Goal: Task Accomplishment & Management: Use online tool/utility

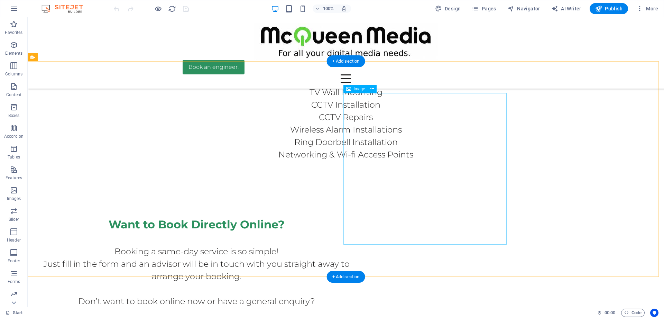
scroll to position [4217, 0]
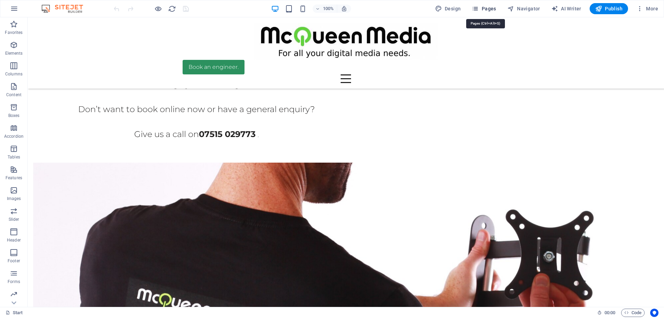
scroll to position [4242, 0]
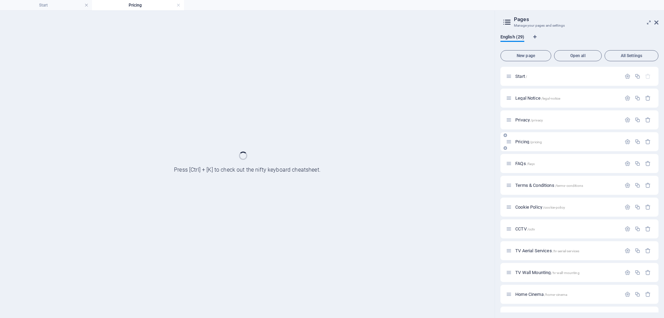
scroll to position [0, 0]
click at [0, 0] on div "Pricing /pricing" at bounding box center [0, 0] width 0 height 0
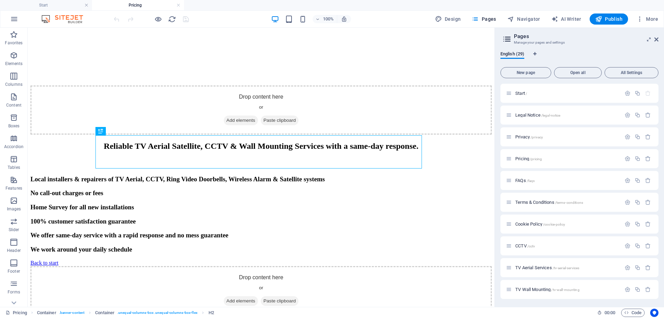
scroll to position [173, 0]
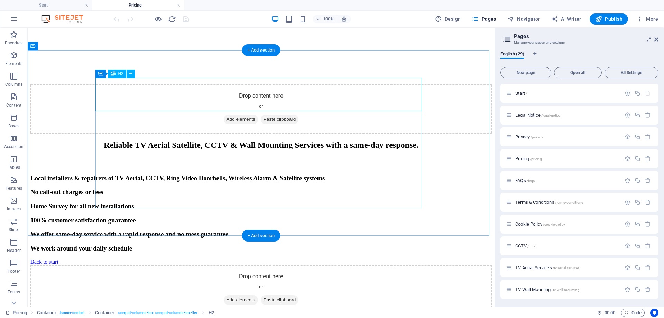
click at [317, 140] on div "Reliable TV Aerial Satellite, CCTV & Wall Mounting Services with a same-day res…" at bounding box center [260, 144] width 461 height 9
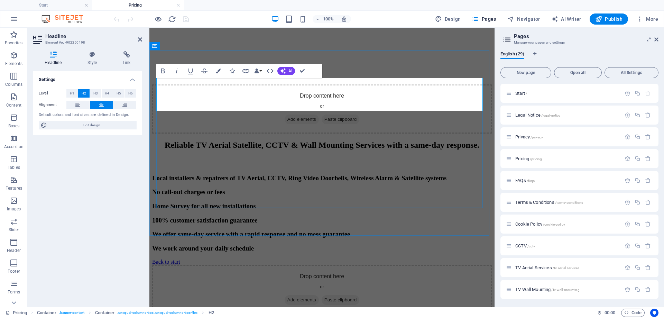
click at [384, 140] on h2 "Reliable TV Aerial Satellite, CCTV & Wall Mounting Services with a same-day res…" at bounding box center [321, 144] width 339 height 9
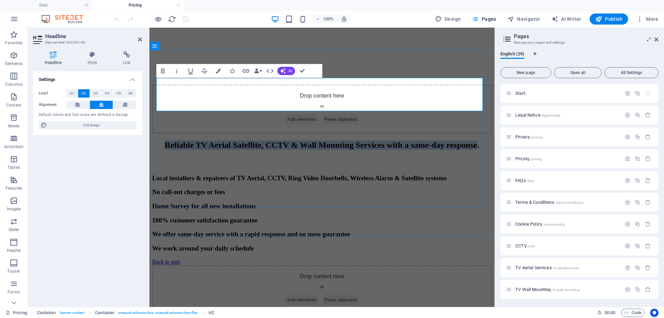
drag, startPoint x: 419, startPoint y: 103, endPoint x: 175, endPoint y: 84, distance: 245.5
click at [175, 140] on h2 "Reliable TV Aerial Satellite, CCTV & Wall Mounting Services with a same-day res…" at bounding box center [321, 144] width 339 height 9
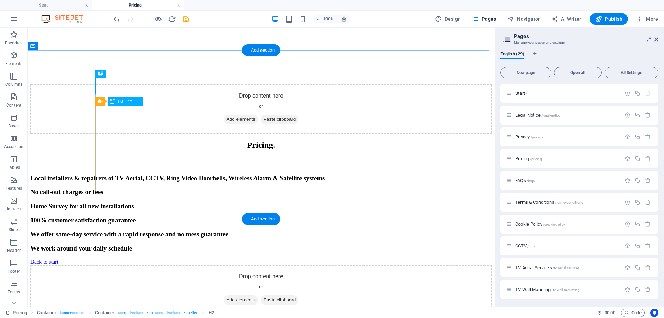
click at [222, 174] on div "Local installers & repairers of TV Aerial, CCTV, Ring Video Doorbells, Wireless…" at bounding box center [260, 178] width 461 height 8
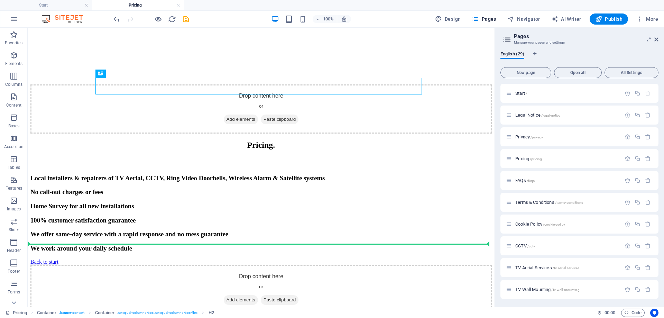
drag, startPoint x: 231, startPoint y: 86, endPoint x: 241, endPoint y: 241, distance: 155.5
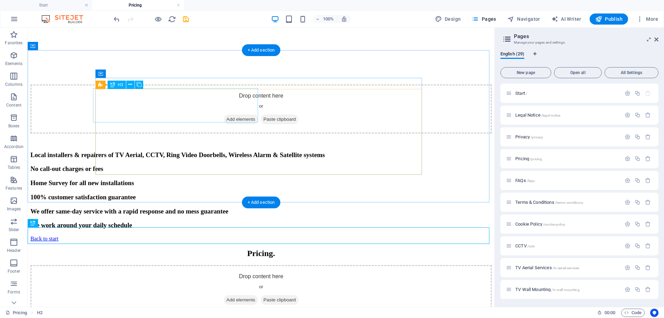
click at [206, 151] on div "Local installers & repairers of TV Aerial, CCTV, Ring Video Doorbells, Wireless…" at bounding box center [260, 155] width 461 height 8
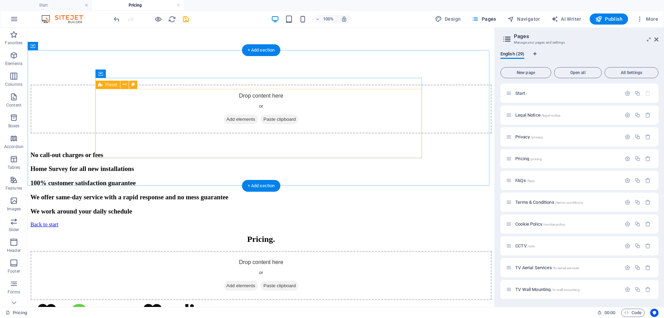
click at [207, 144] on div "No call-out charges or fees Home Survey for all new installations 100% customer…" at bounding box center [260, 182] width 461 height 77
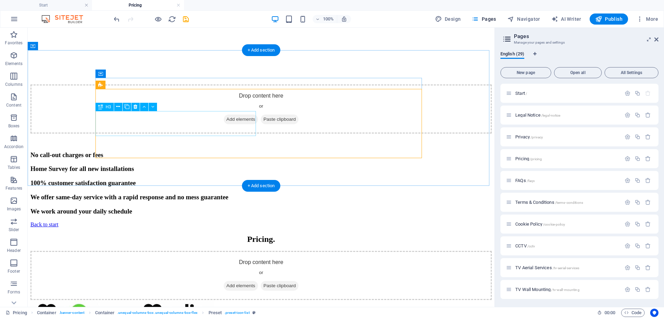
click at [200, 179] on div "100% customer satisfaction guarantee" at bounding box center [260, 183] width 461 height 8
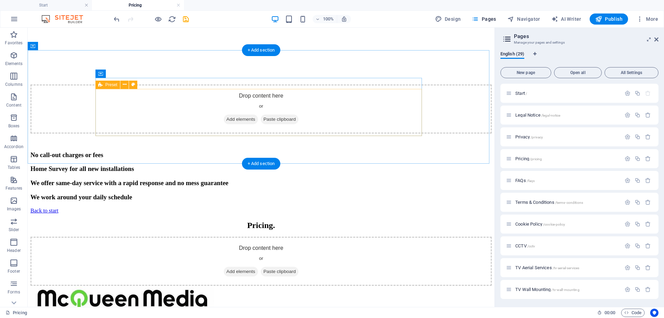
click at [205, 144] on div "No call-out charges or fees Home Survey for all new installations We offer same…" at bounding box center [260, 175] width 461 height 63
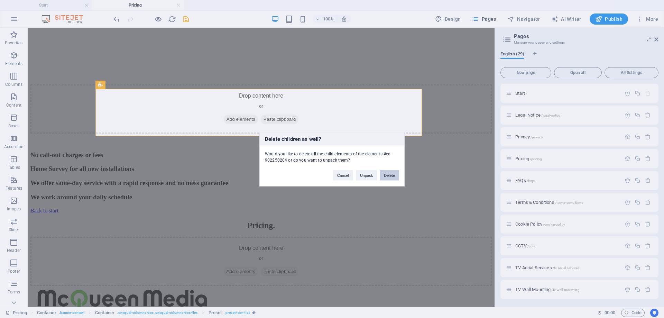
click at [394, 177] on button "Delete" at bounding box center [389, 175] width 19 height 10
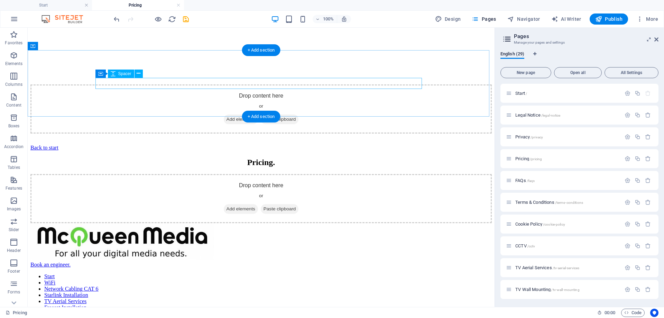
click at [259, 133] on div at bounding box center [260, 138] width 461 height 11
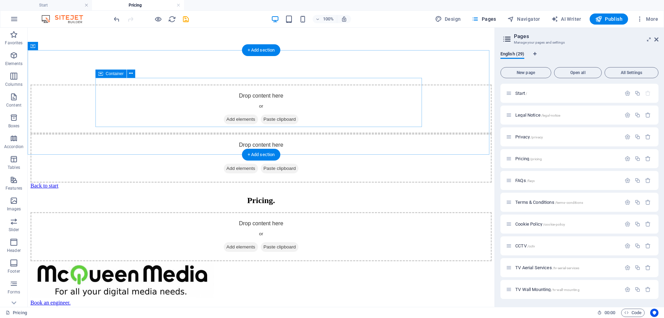
click at [286, 163] on span "Paste clipboard" at bounding box center [280, 168] width 38 height 10
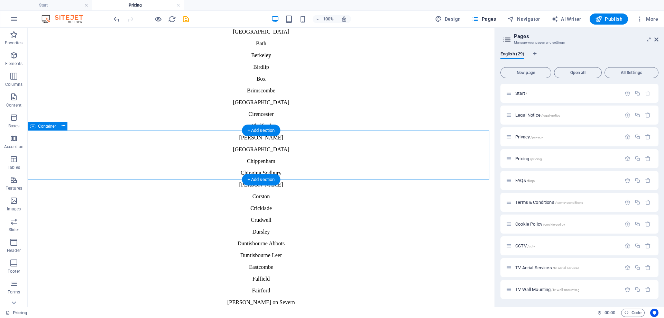
scroll to position [311, 0]
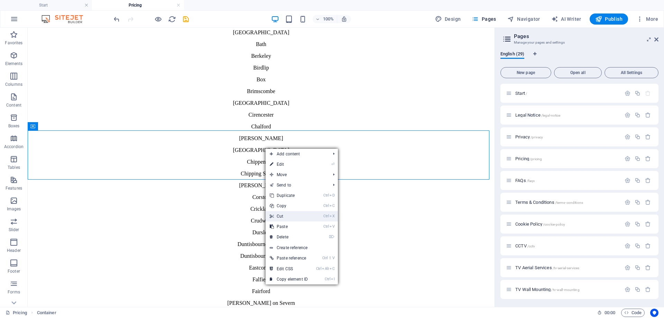
click at [288, 218] on link "Ctrl X Cut" at bounding box center [288, 216] width 46 height 10
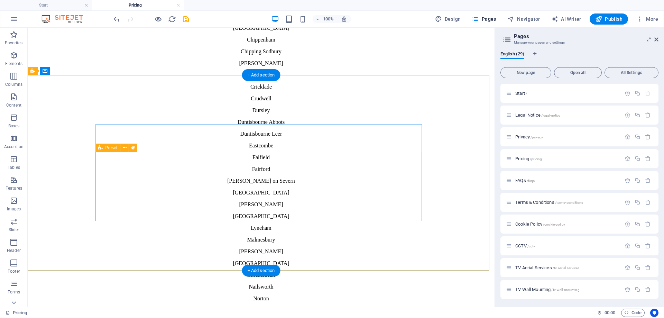
scroll to position [425, 0]
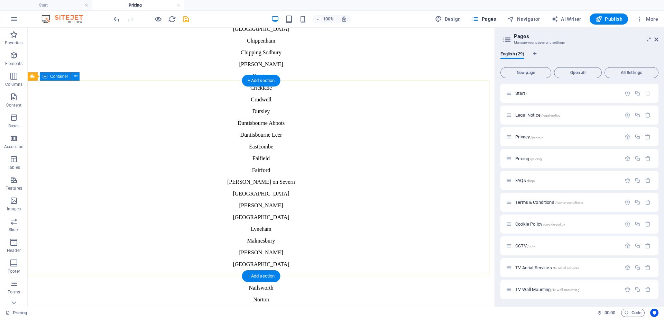
scroll to position [467, 0]
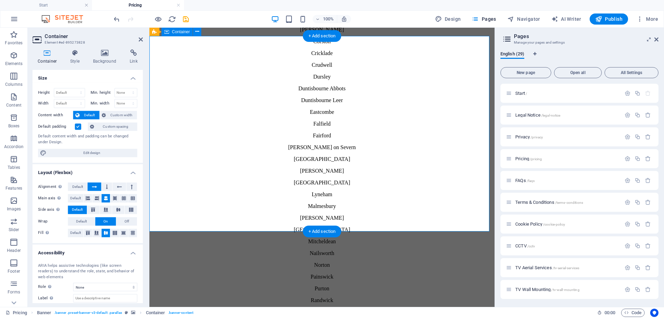
scroll to position [570, 0]
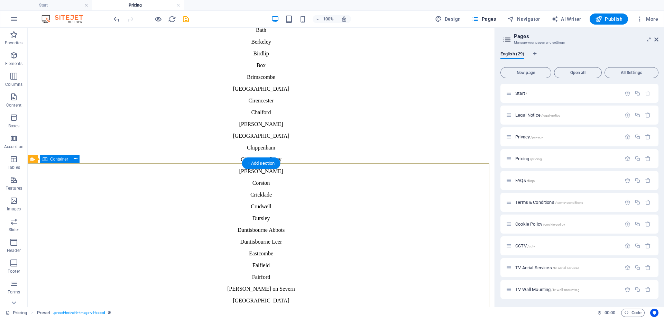
scroll to position [225, 0]
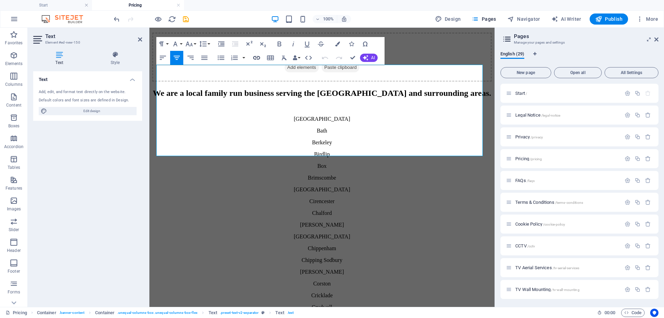
click at [257, 57] on icon "button" at bounding box center [256, 58] width 8 height 8
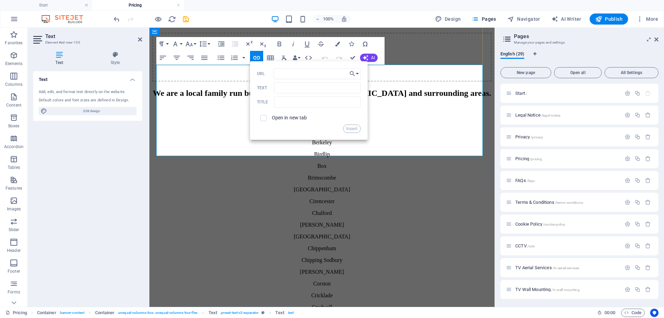
click at [175, 128] on p "Bath" at bounding box center [321, 131] width 339 height 6
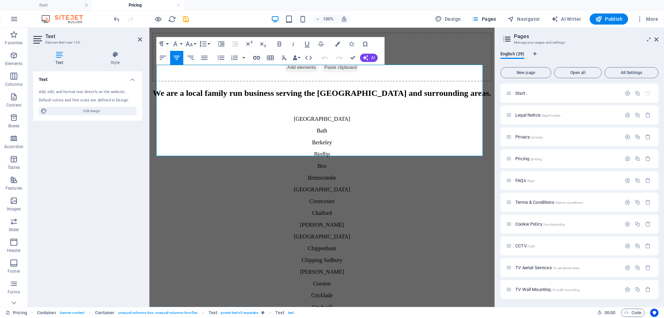
click at [251, 60] on button "Insert Link" at bounding box center [256, 58] width 13 height 14
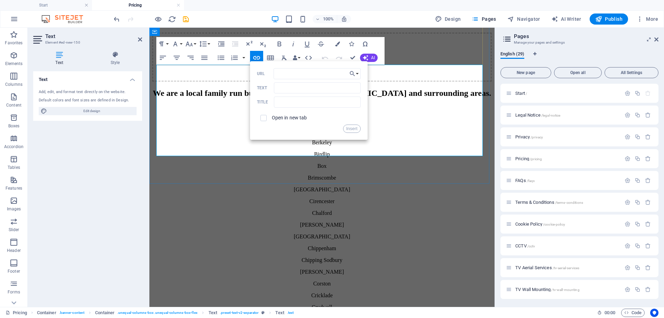
click at [185, 128] on p "Ba th" at bounding box center [321, 131] width 339 height 6
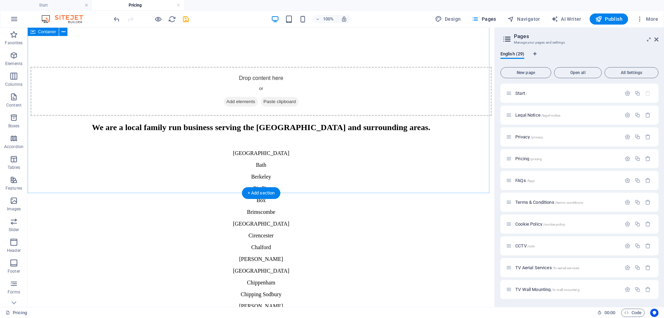
scroll to position [207, 0]
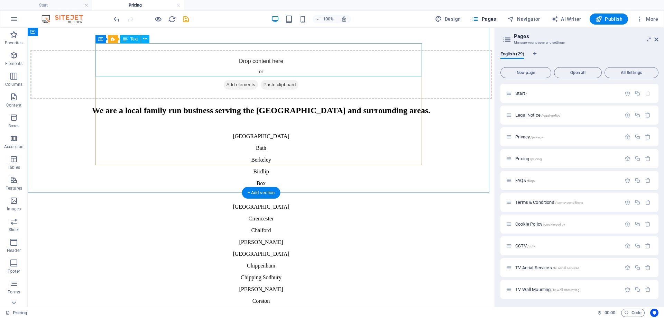
click at [369, 106] on div "We are a local family run business serving the [GEOGRAPHIC_DATA] and surroundin…" at bounding box center [260, 110] width 461 height 9
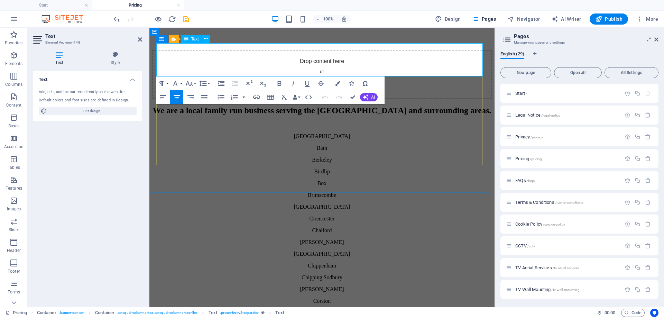
click at [422, 106] on h2 "We are a local family run business serving the [GEOGRAPHIC_DATA] and surroundin…" at bounding box center [321, 110] width 339 height 9
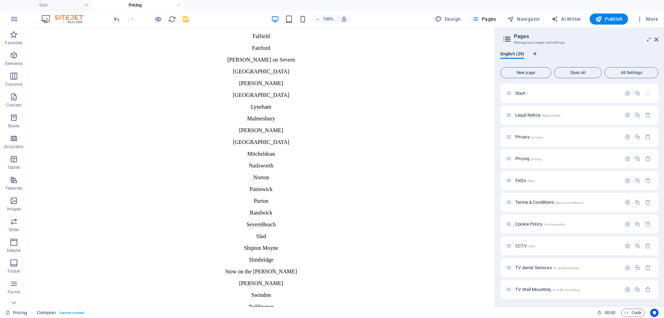
scroll to position [579, 0]
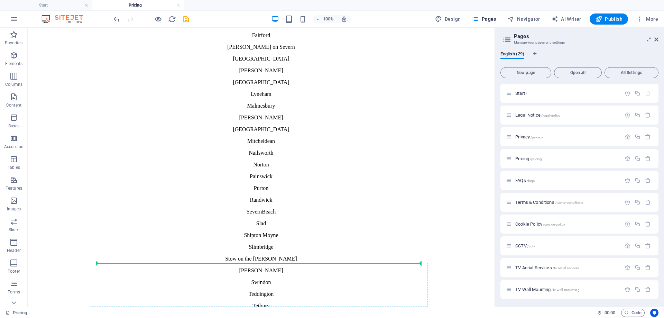
drag, startPoint x: 182, startPoint y: 110, endPoint x: 200, endPoint y: 264, distance: 155.1
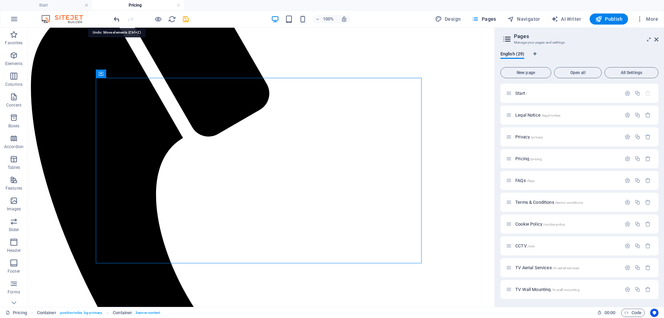
click at [119, 20] on icon "undo" at bounding box center [117, 19] width 8 height 8
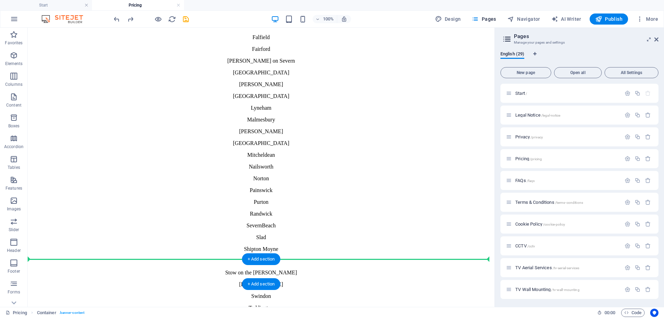
scroll to position [568, 0]
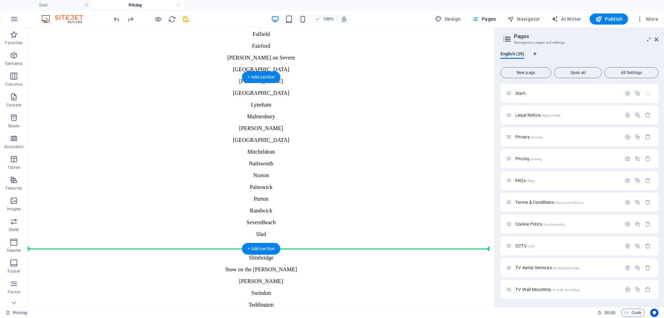
drag, startPoint x: 139, startPoint y: 61, endPoint x: 232, endPoint y: 248, distance: 208.5
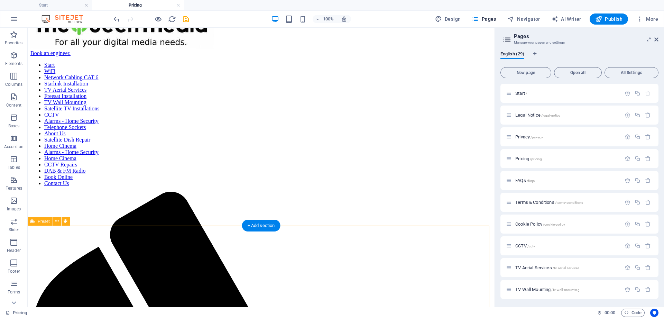
scroll to position [291, 0]
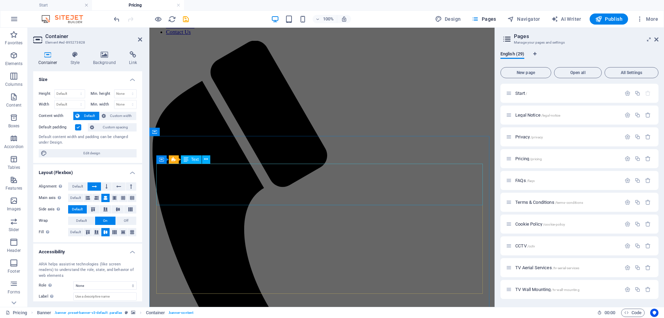
scroll to position [579, 0]
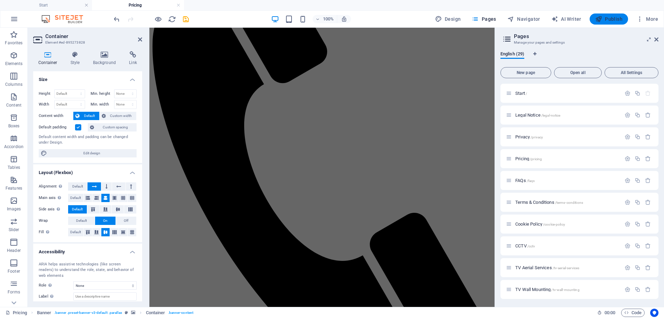
click at [606, 19] on span "Publish" at bounding box center [608, 19] width 27 height 7
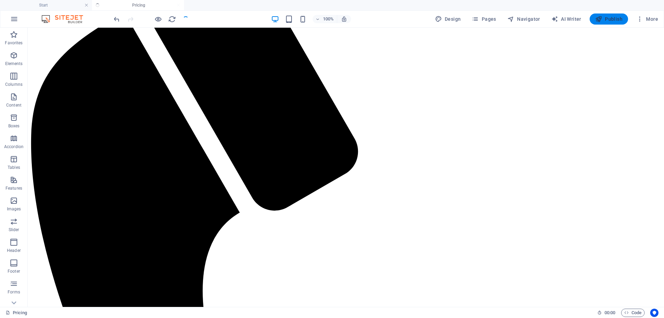
scroll to position [231, 0]
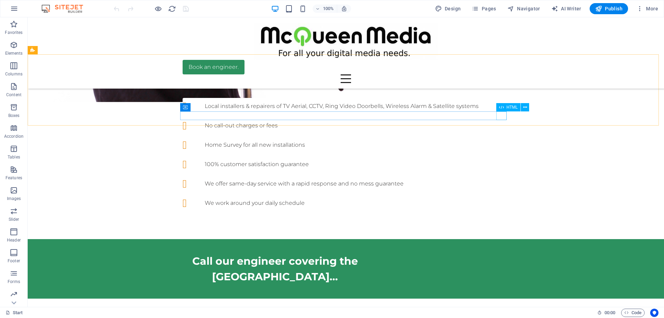
scroll to position [104, 0]
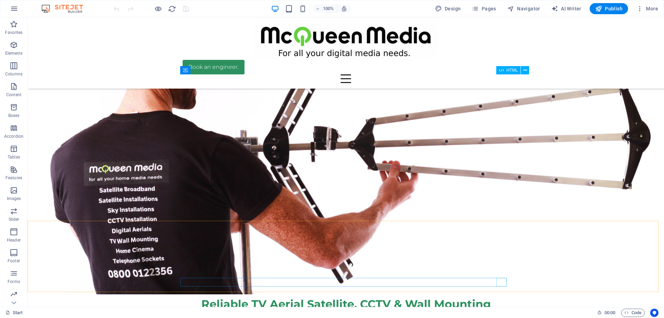
click at [504, 76] on div at bounding box center [345, 78] width 326 height 9
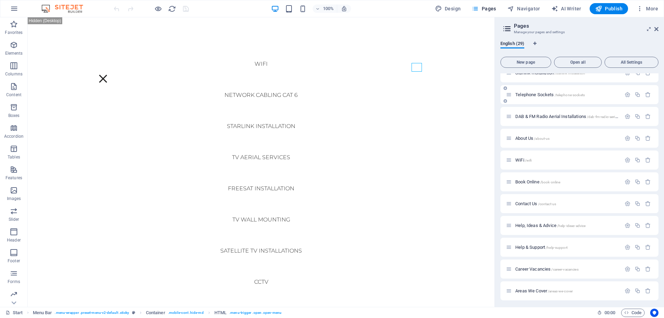
scroll to position [277, 0]
click at [526, 157] on div "WiFi /wifi" at bounding box center [563, 155] width 115 height 8
click at [526, 155] on span "/wifi" at bounding box center [528, 155] width 7 height 4
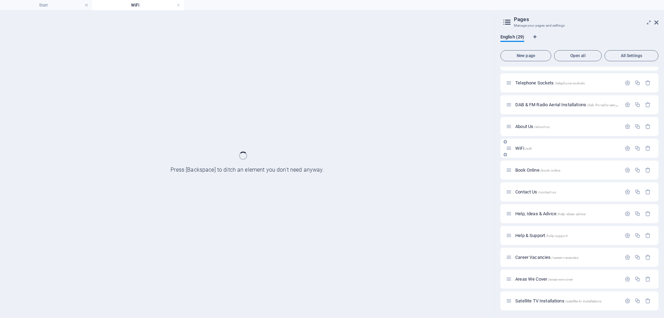
click at [526, 155] on div "WiFi /wifi" at bounding box center [579, 148] width 158 height 19
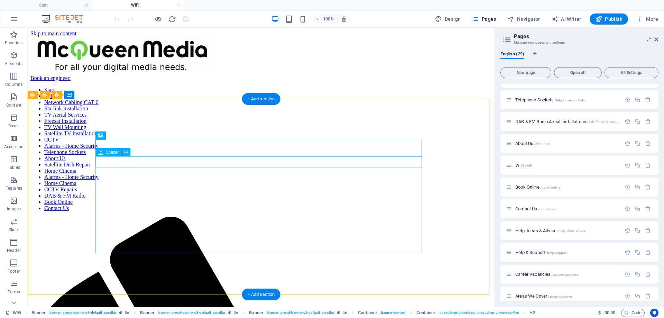
scroll to position [0, 0]
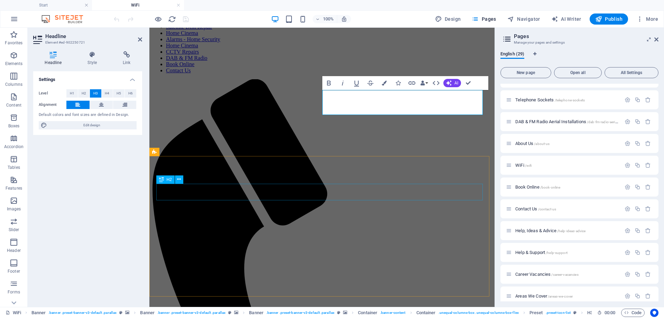
scroll to position [138, 0]
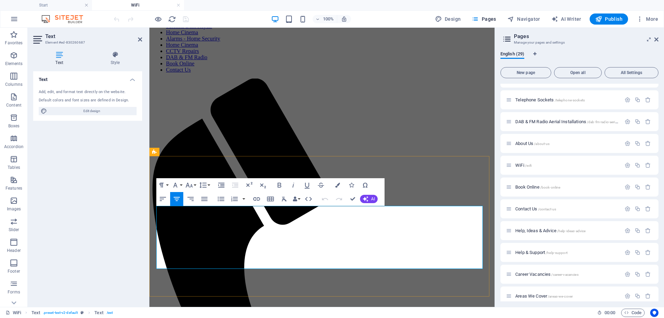
drag, startPoint x: 468, startPoint y: 217, endPoint x: 165, endPoint y: 216, distance: 303.1
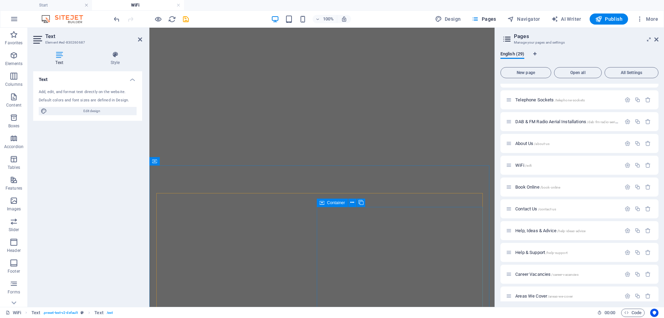
scroll to position [864, 0]
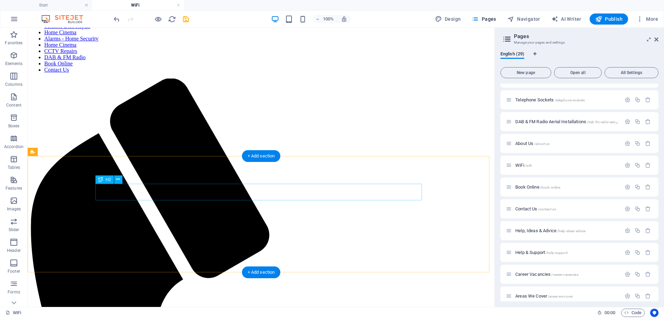
scroll to position [0, 0]
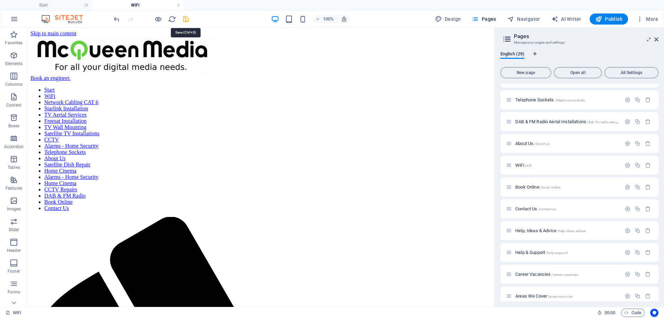
click at [184, 20] on icon "save" at bounding box center [186, 19] width 8 height 8
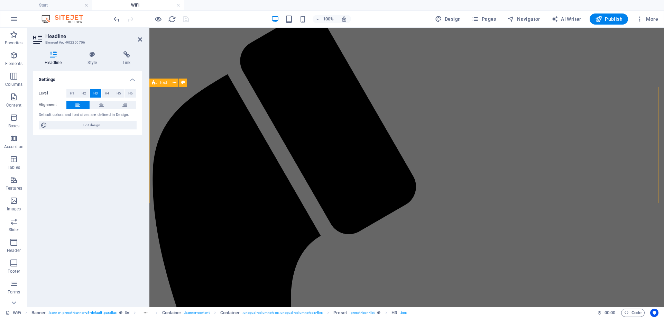
scroll to position [207, 0]
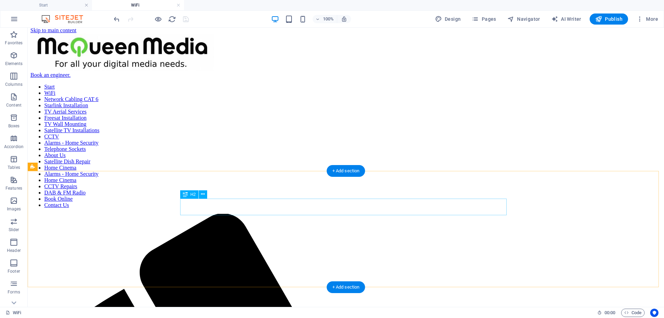
scroll to position [0, 0]
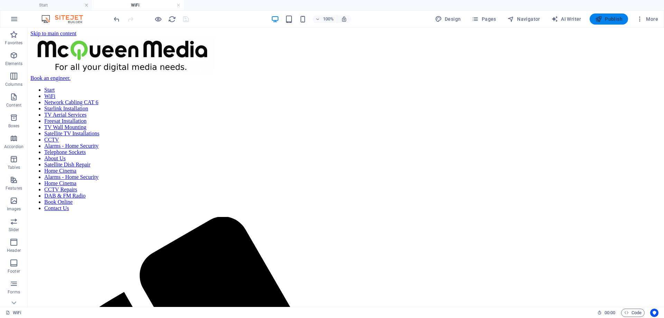
click at [599, 19] on icon "button" at bounding box center [598, 19] width 7 height 7
